Goal: Task Accomplishment & Management: Manage account settings

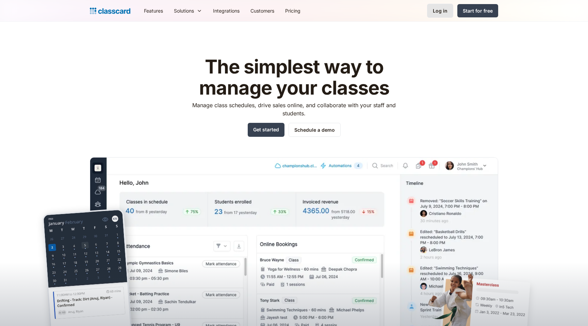
click at [445, 12] on div "Log in" at bounding box center [440, 10] width 15 height 7
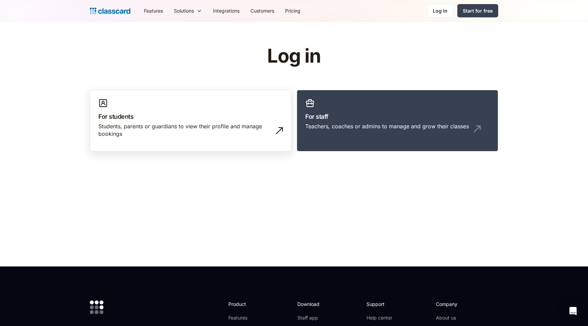
click at [223, 134] on div "Students, parents or guardians to view their profile and manage bookings" at bounding box center [183, 130] width 171 height 15
